Goal: Answer question/provide support

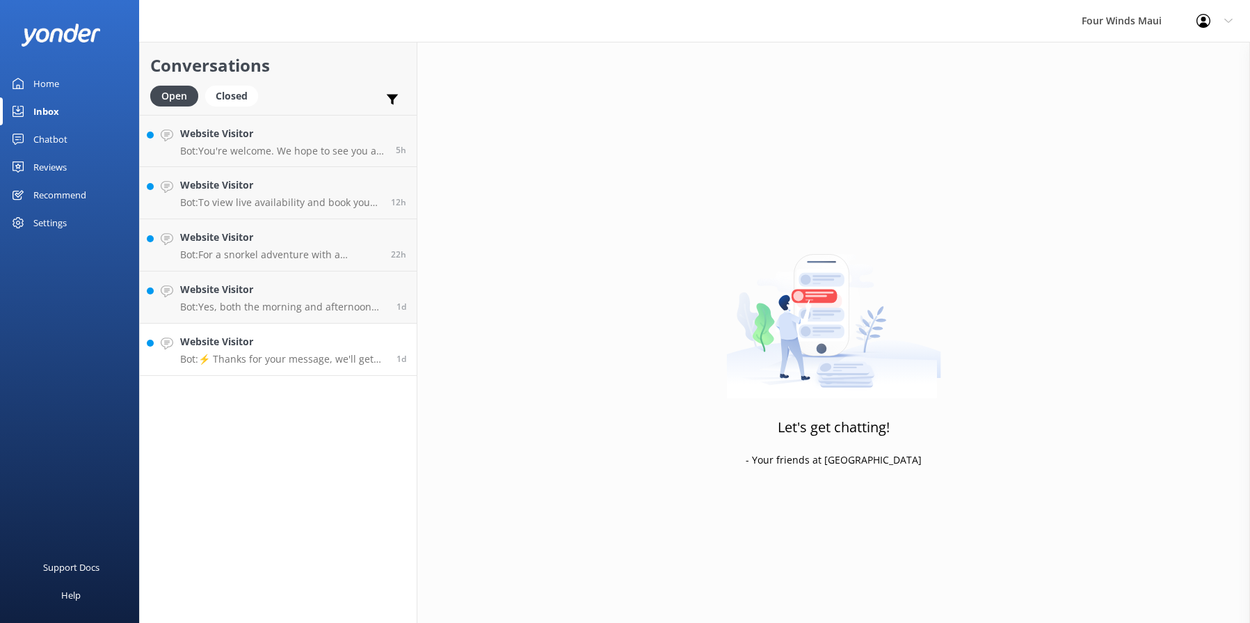
click at [307, 373] on link "Website Visitor Bot: ⚡ Thanks for your message, we'll get back to you as soon a…" at bounding box center [278, 349] width 277 height 52
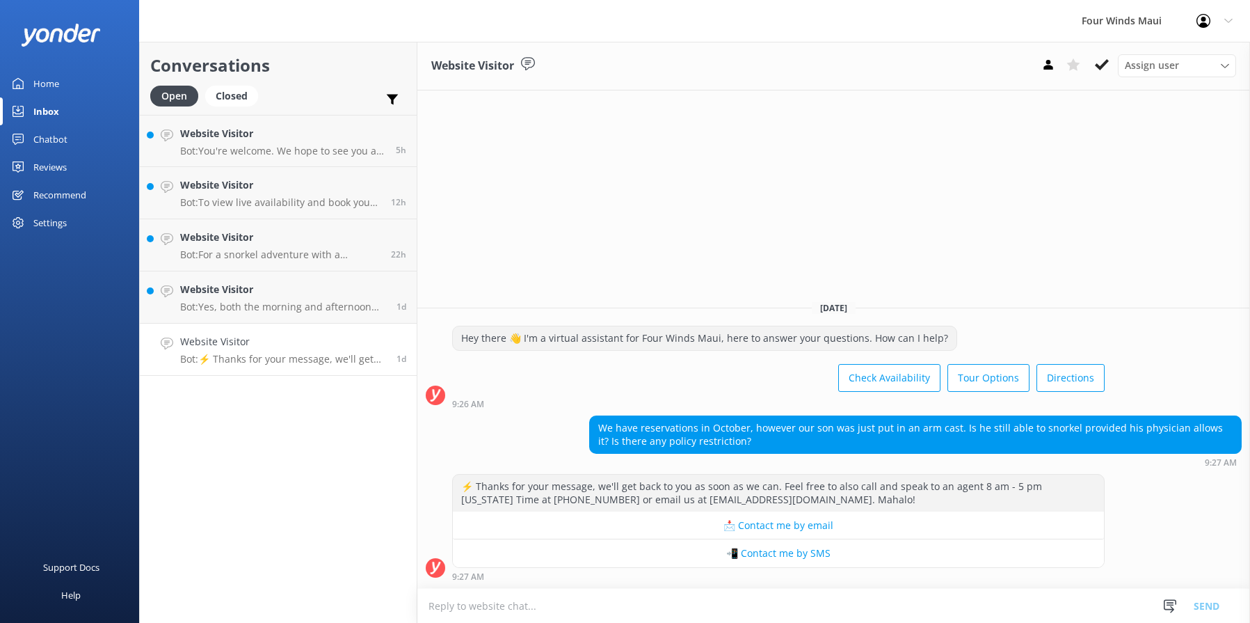
click at [1102, 72] on button at bounding box center [1101, 64] width 25 height 21
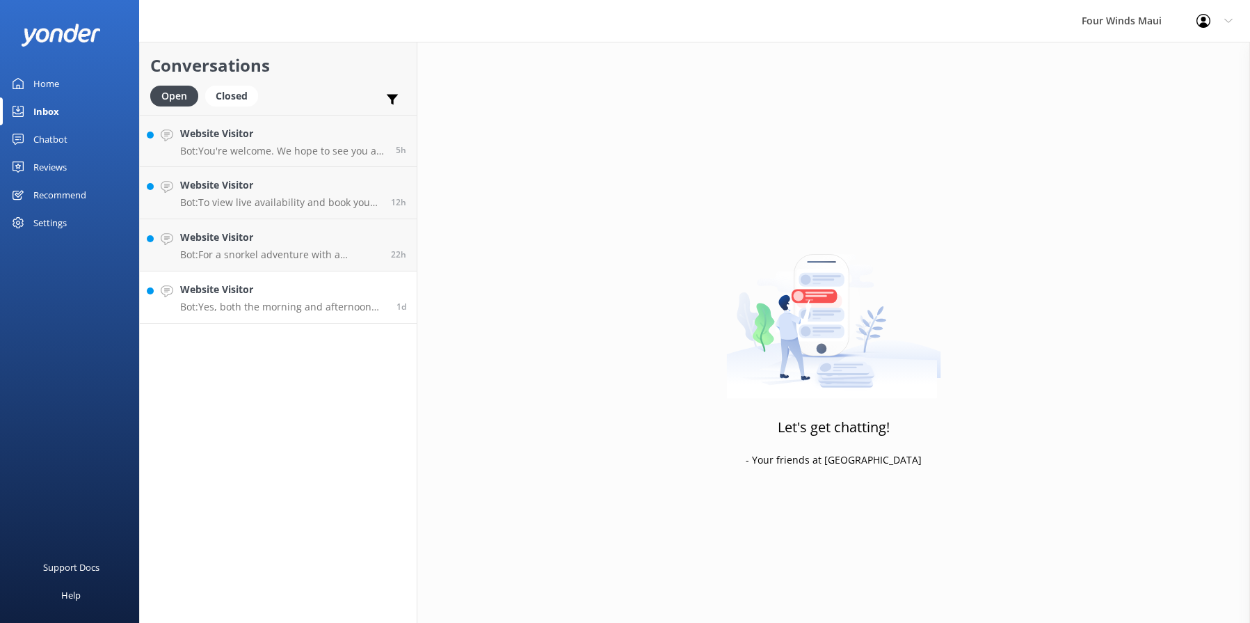
click at [251, 303] on p "Bot: Yes, both the morning and afternoon tours meet at the same location: [GEOG…" at bounding box center [283, 306] width 206 height 13
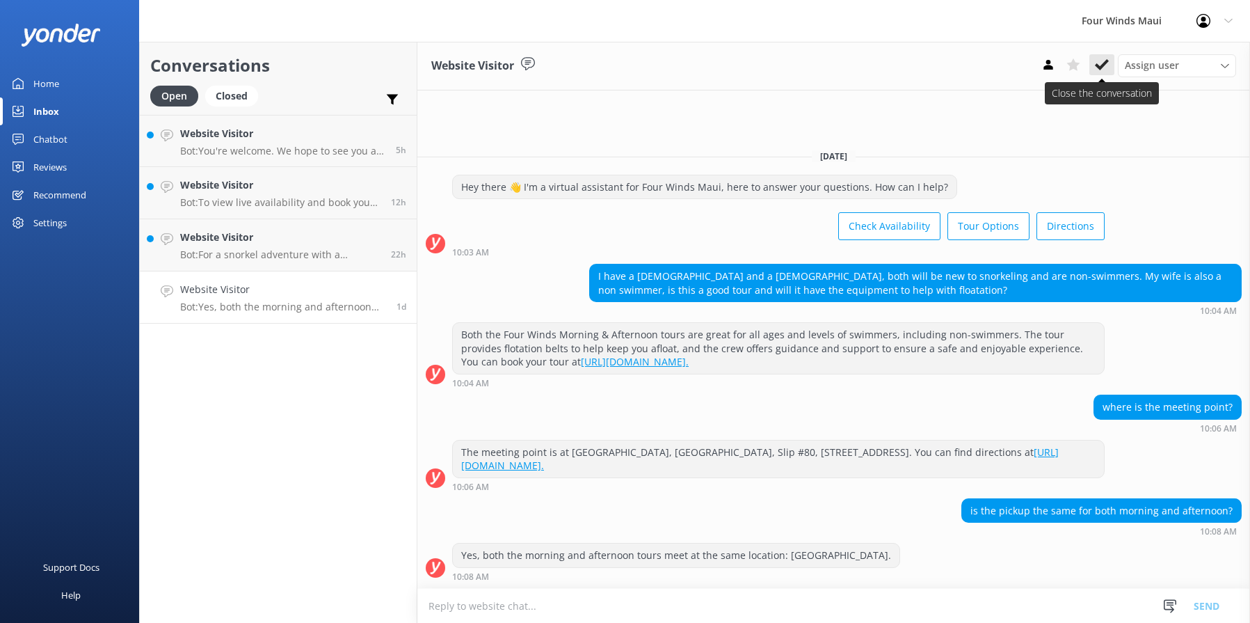
click at [1104, 70] on icon at bounding box center [1102, 65] width 14 height 14
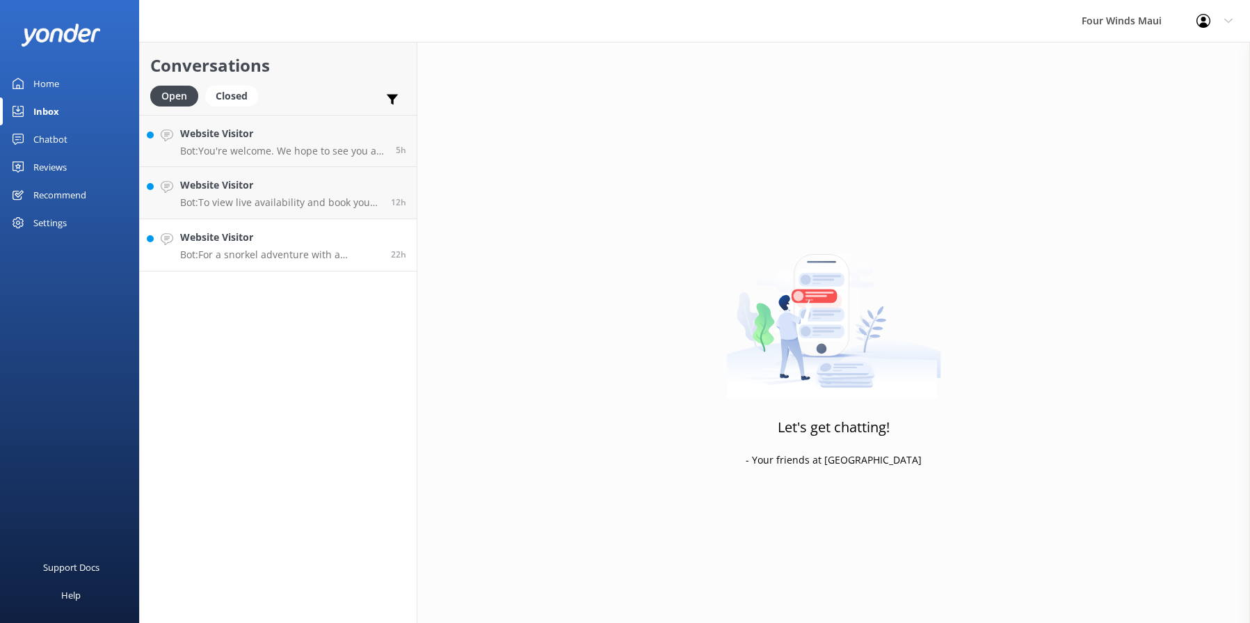
click at [276, 253] on p "Bot: For a snorkel adventure with a [DEMOGRAPHIC_DATA], please note that the Ma…" at bounding box center [280, 254] width 200 height 13
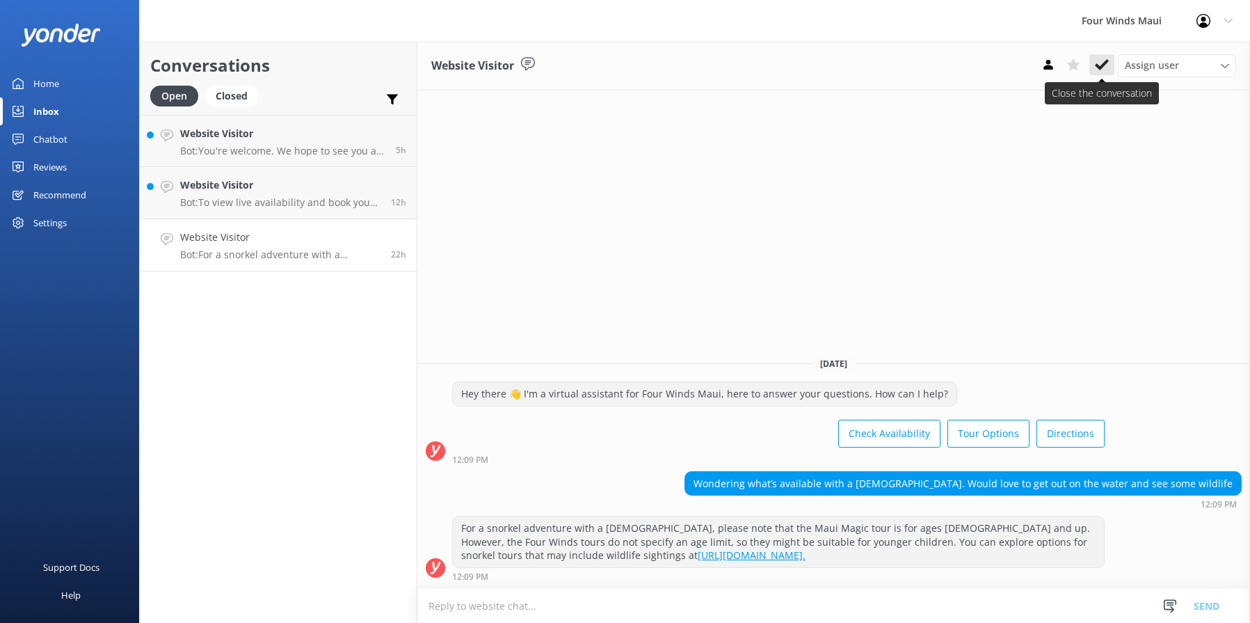
click at [1104, 63] on use at bounding box center [1102, 64] width 14 height 11
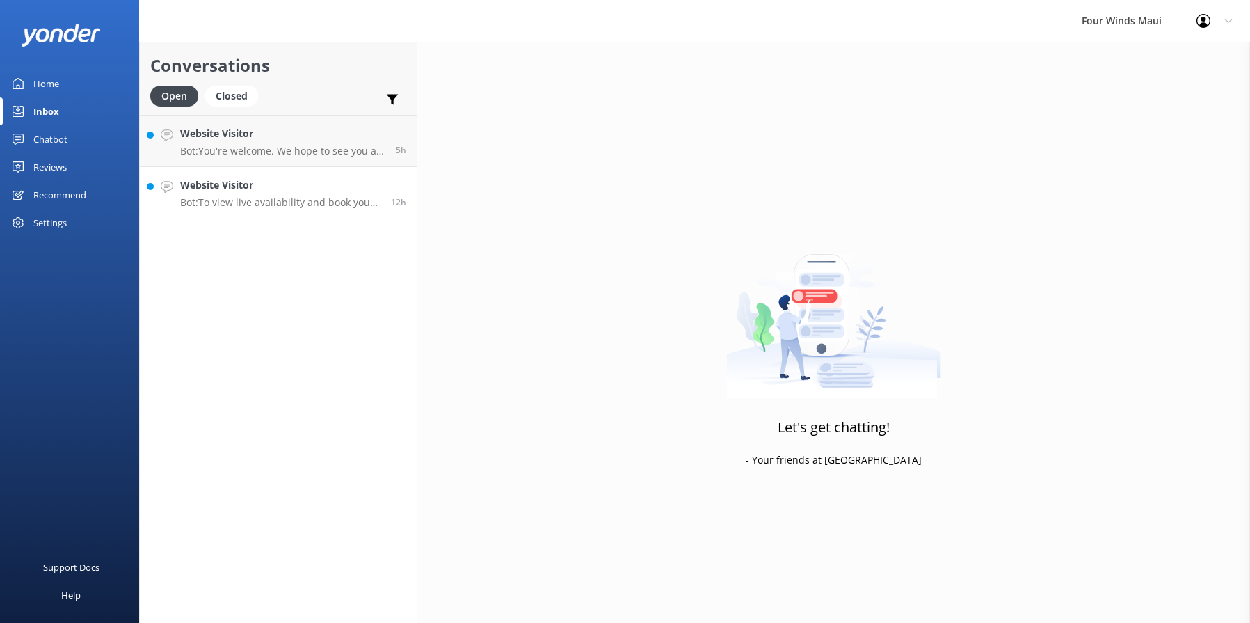
click at [216, 198] on p "Bot: To view live availability and book your tour, please visit [URL][DOMAIN_NA…" at bounding box center [280, 202] width 200 height 13
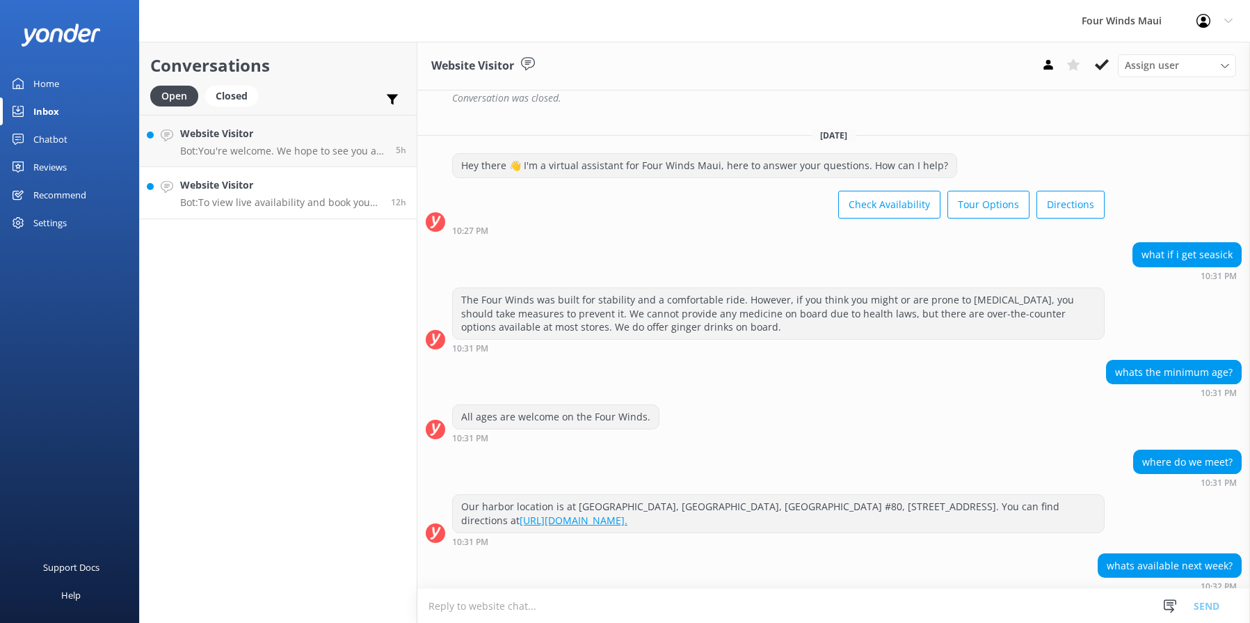
scroll to position [311, 0]
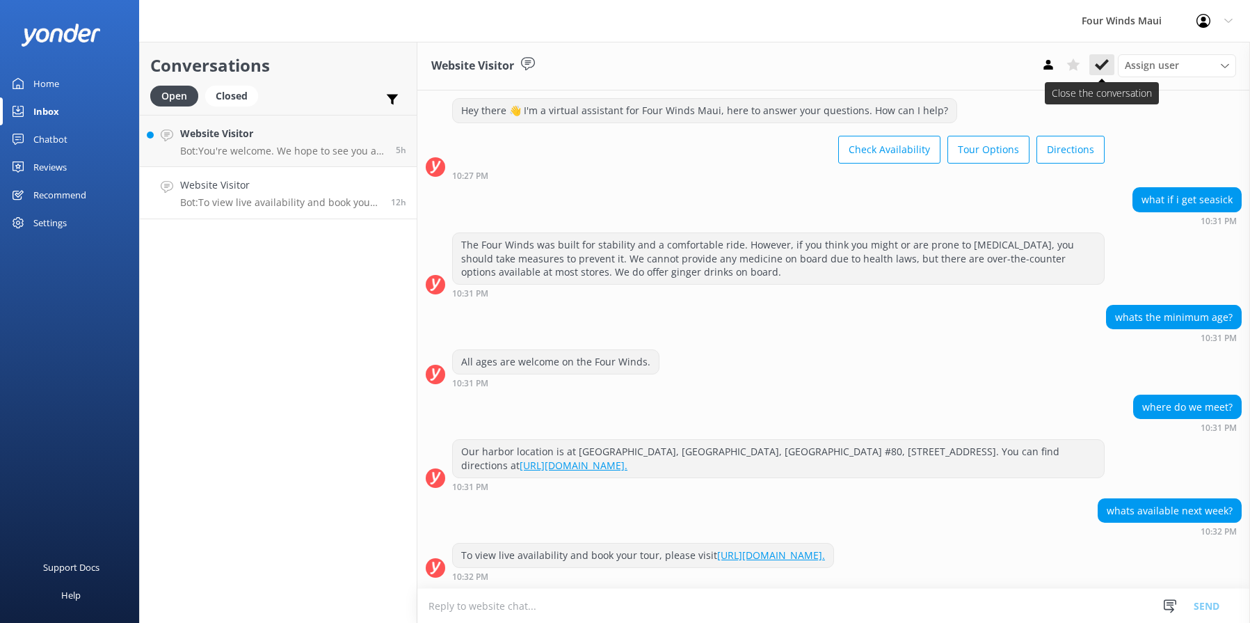
click at [1101, 63] on icon at bounding box center [1102, 65] width 14 height 14
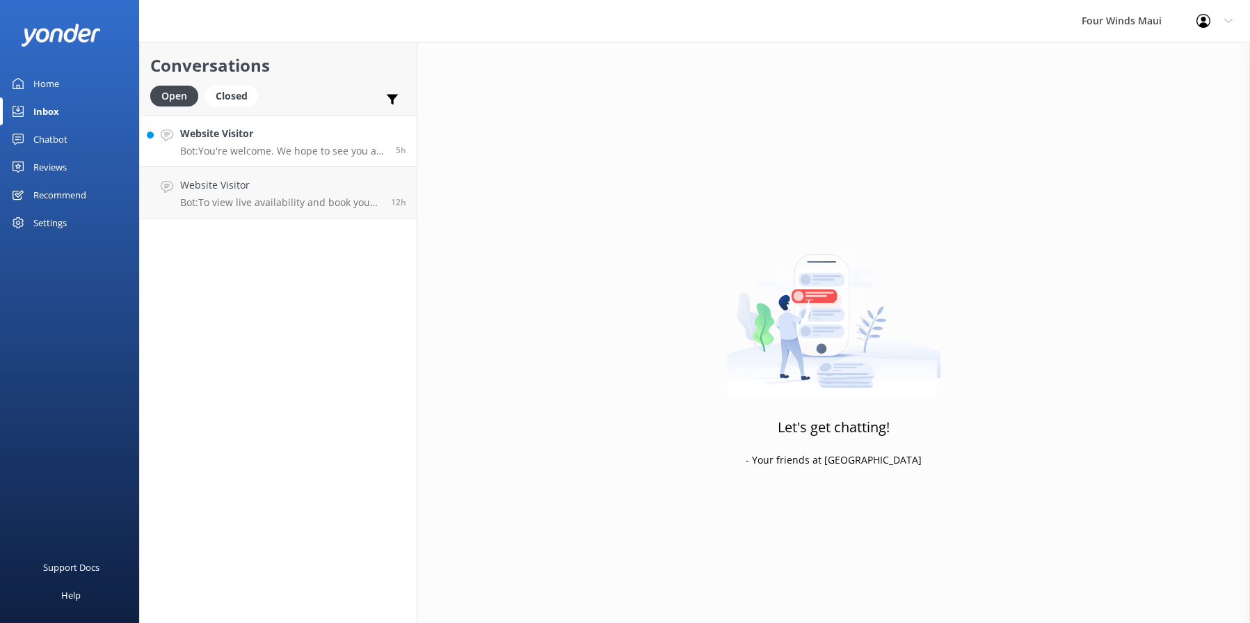
click at [321, 139] on h4 "Website Visitor" at bounding box center [282, 133] width 205 height 15
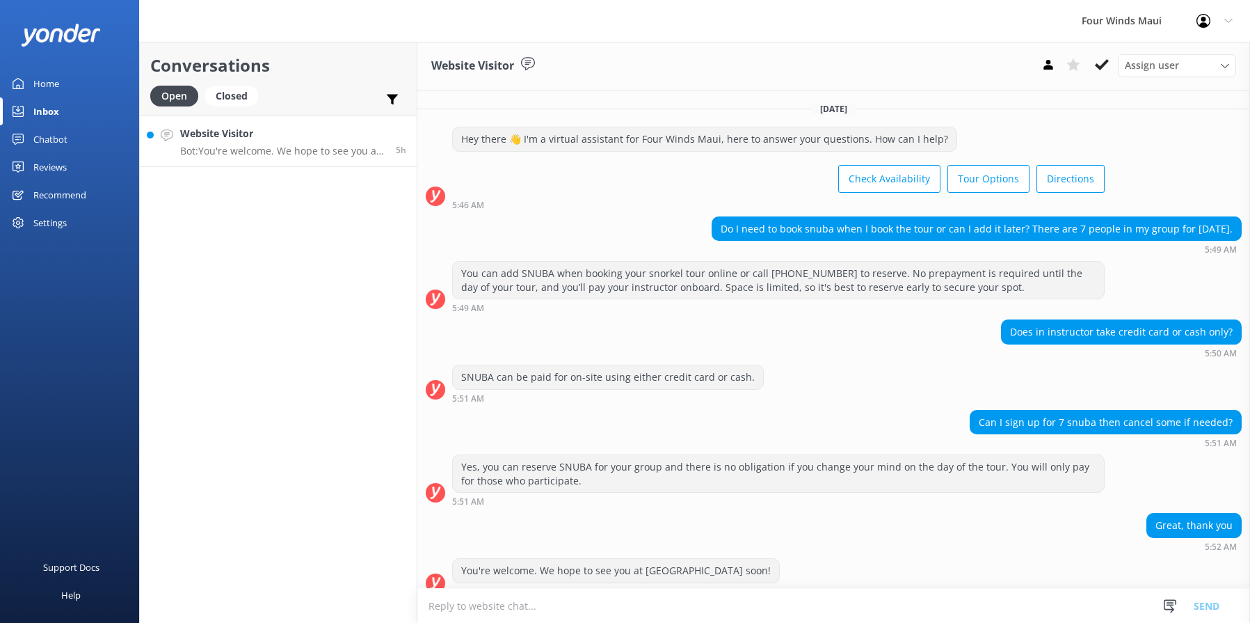
scroll to position [15, 0]
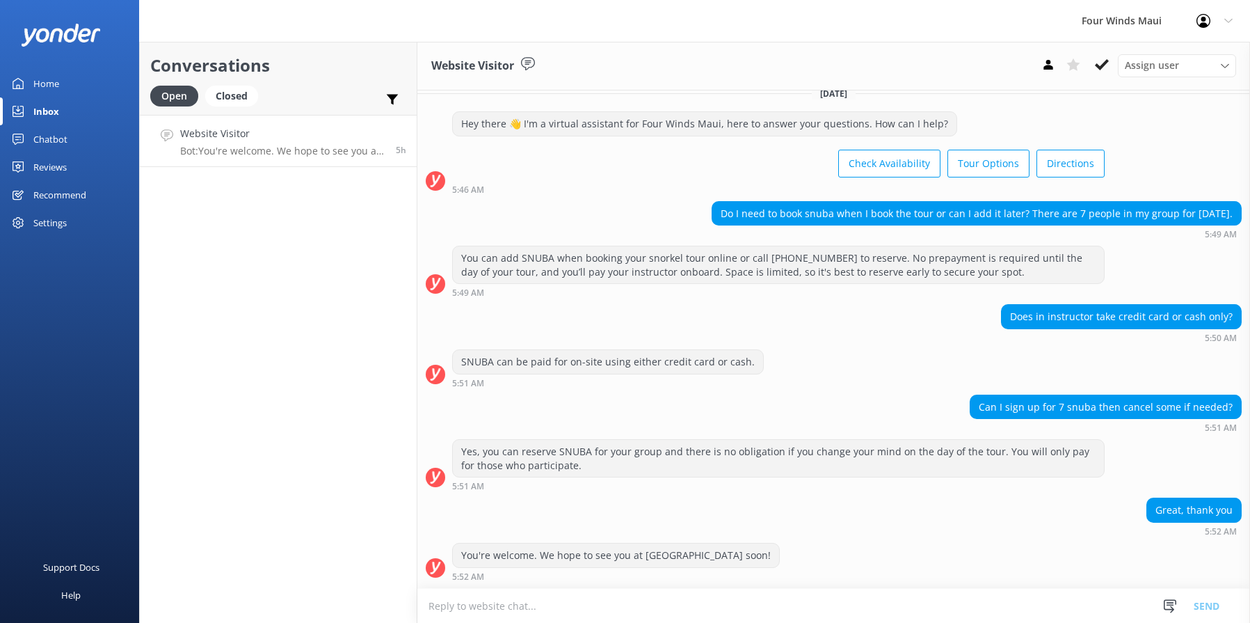
click at [1096, 63] on icon at bounding box center [1102, 65] width 14 height 14
